Goal: Information Seeking & Learning: Learn about a topic

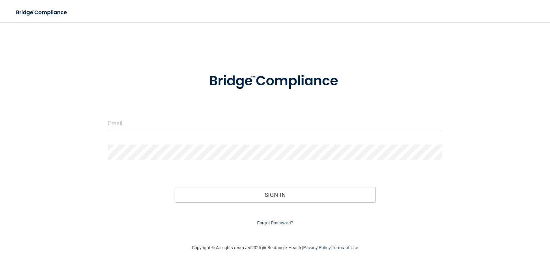
click at [377, 32] on div "Invalid email/password. You don't have permission to access that page. Sign In …" at bounding box center [275, 132] width 522 height 207
click at [203, 124] on input "email" at bounding box center [275, 122] width 334 height 15
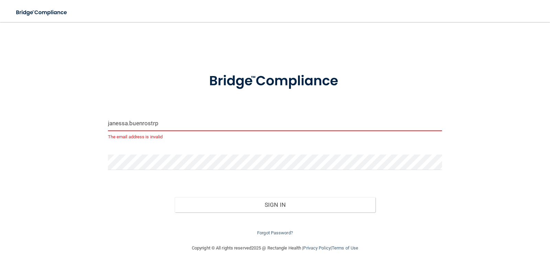
click at [181, 129] on input "janessa.buenrostrp" at bounding box center [275, 122] width 334 height 15
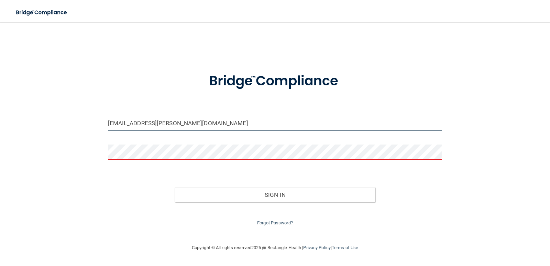
type input "[EMAIL_ADDRESS][PERSON_NAME][DOMAIN_NAME]"
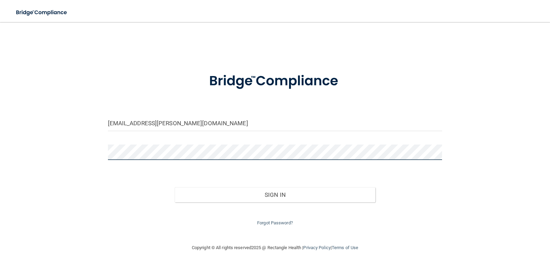
click at [174, 187] on button "Sign In" at bounding box center [274, 194] width 201 height 15
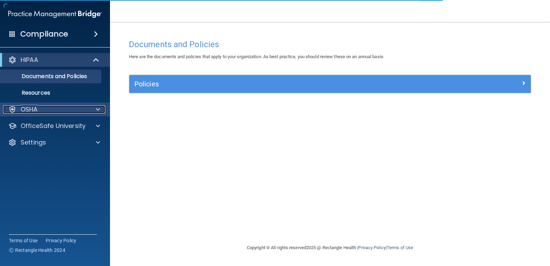
click at [92, 109] on div at bounding box center [96, 109] width 17 height 8
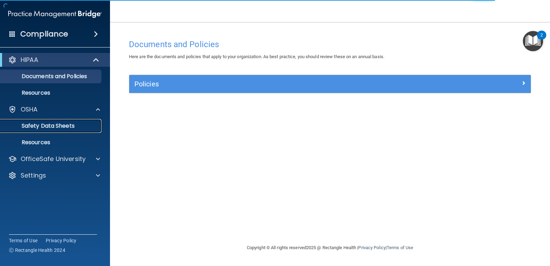
click at [41, 126] on p "Safety Data Sheets" at bounding box center [51, 125] width 94 height 7
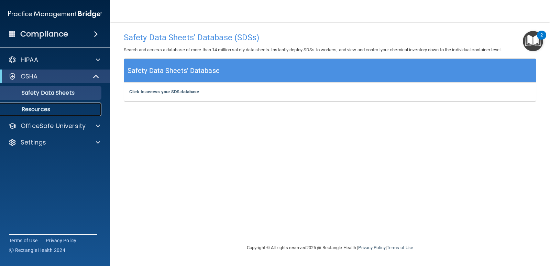
click at [64, 111] on p "Resources" at bounding box center [51, 109] width 94 height 7
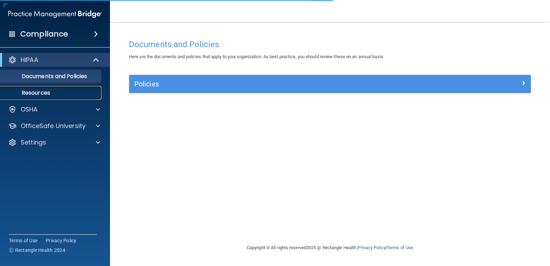
click at [46, 90] on p "Resources" at bounding box center [51, 92] width 94 height 7
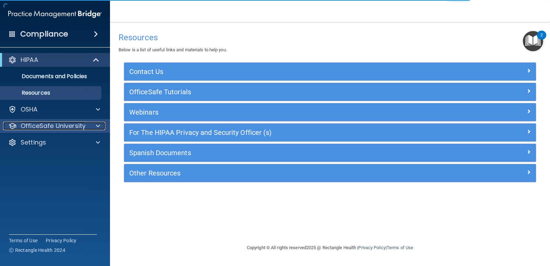
click at [102, 126] on div at bounding box center [96, 126] width 17 height 8
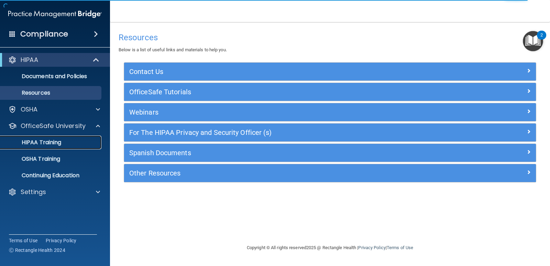
click at [46, 141] on p "HIPAA Training" at bounding box center [32, 142] width 57 height 7
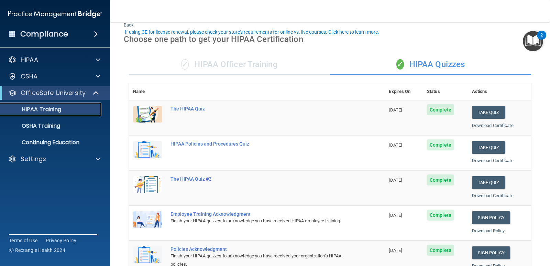
scroll to position [69, 0]
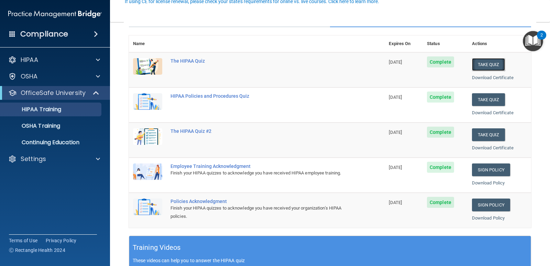
click at [488, 65] on button "Take Quiz" at bounding box center [488, 64] width 33 height 13
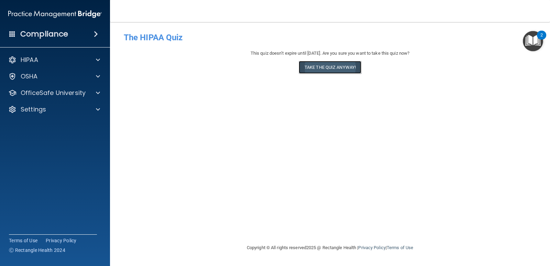
click at [317, 65] on button "Take the quiz anyway!" at bounding box center [330, 67] width 63 height 13
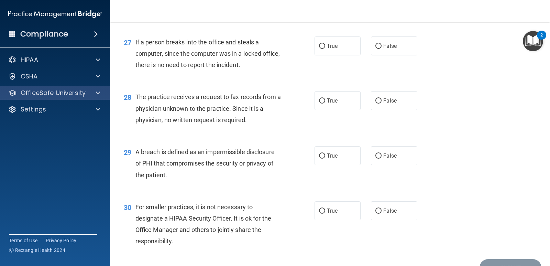
scroll to position [1550, 0]
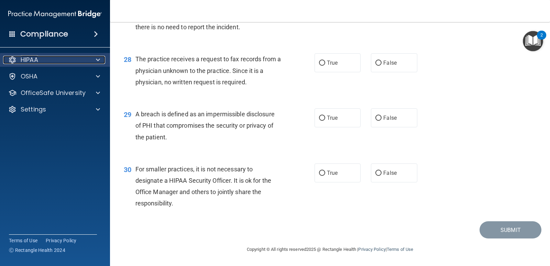
click at [93, 58] on div at bounding box center [96, 60] width 17 height 8
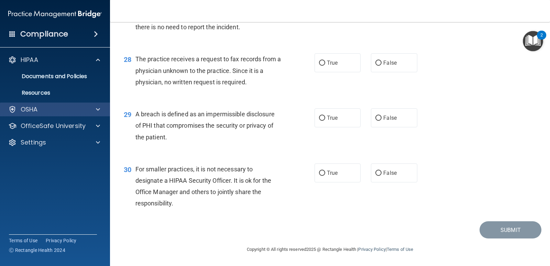
click at [80, 115] on div "OSHA" at bounding box center [55, 109] width 110 height 14
click at [94, 110] on div at bounding box center [96, 109] width 17 height 8
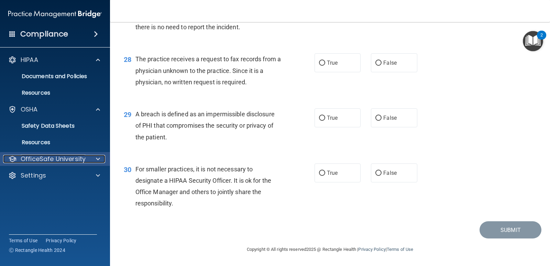
click at [87, 161] on div "OfficeSafe University" at bounding box center [45, 159] width 85 height 8
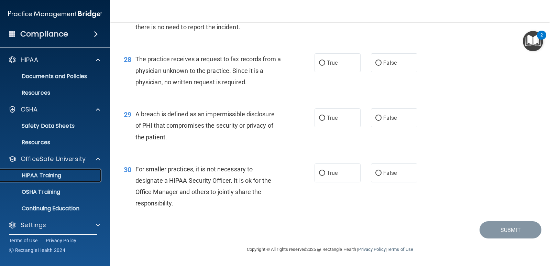
click at [47, 178] on p "HIPAA Training" at bounding box center [32, 175] width 57 height 7
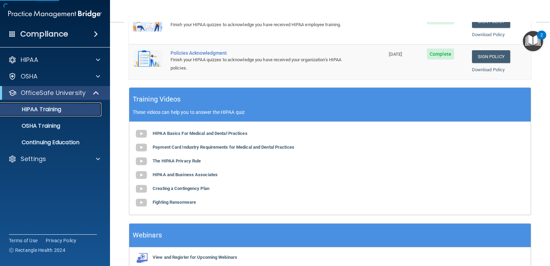
scroll to position [217, 0]
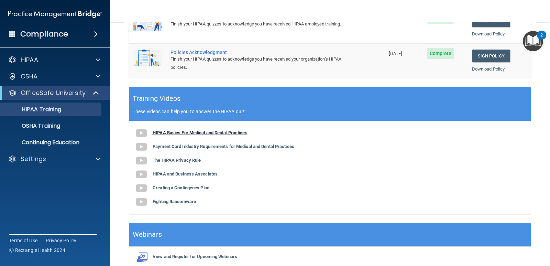
click at [157, 132] on b "HIPAA Basics For Medical and Dental Practices" at bounding box center [200, 132] width 95 height 5
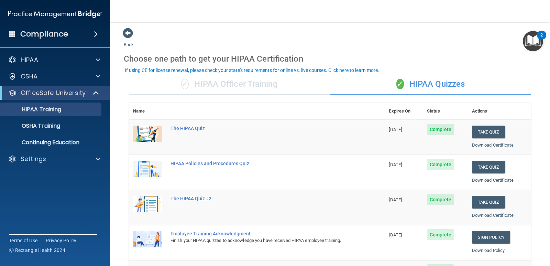
scroll to position [0, 0]
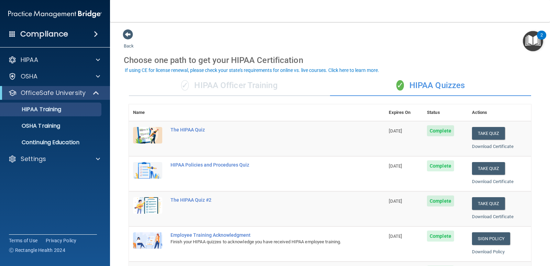
click at [249, 91] on div "✓ HIPAA Officer Training" at bounding box center [229, 85] width 201 height 21
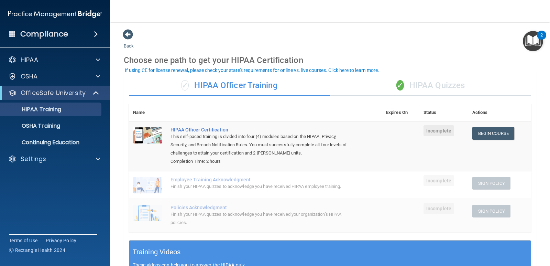
click at [396, 90] on span "✓" at bounding box center [400, 85] width 8 height 10
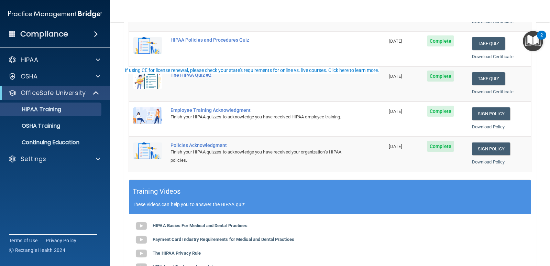
scroll to position [172, 0]
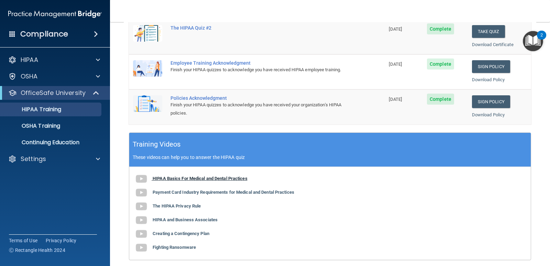
click at [201, 178] on b "HIPAA Basics For Medical and Dental Practices" at bounding box center [200, 178] width 95 height 5
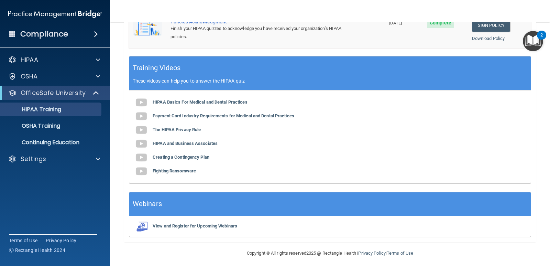
scroll to position [252, 0]
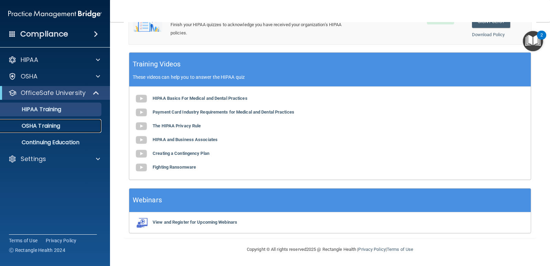
click at [40, 127] on p "OSHA Training" at bounding box center [32, 125] width 56 height 7
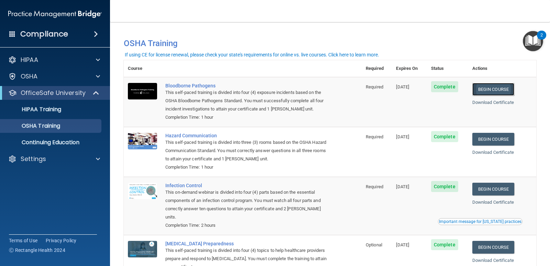
click at [501, 89] on link "Begin Course" at bounding box center [493, 89] width 42 height 13
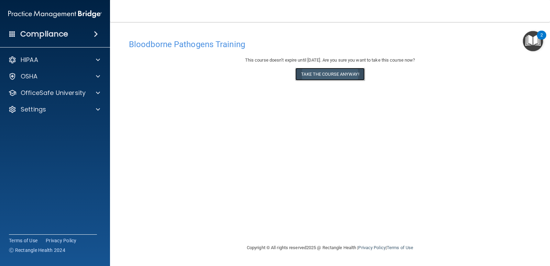
click at [341, 76] on button "Take the course anyway!" at bounding box center [329, 74] width 69 height 13
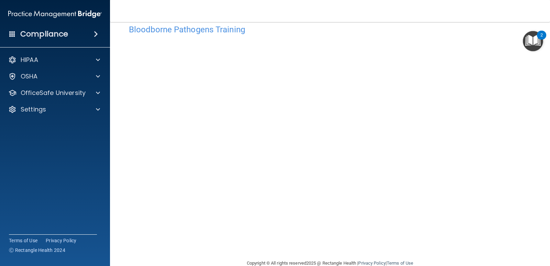
scroll to position [29, 0]
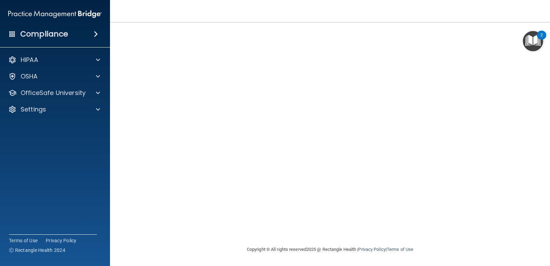
click at [400, 20] on nav "Toggle navigation [PERSON_NAME] [PERSON_NAME][EMAIL_ADDRESS][PERSON_NAME][DOMAI…" at bounding box center [330, 11] width 440 height 22
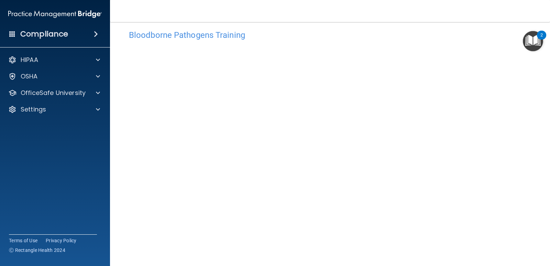
scroll to position [0, 0]
